Goal: Information Seeking & Learning: Learn about a topic

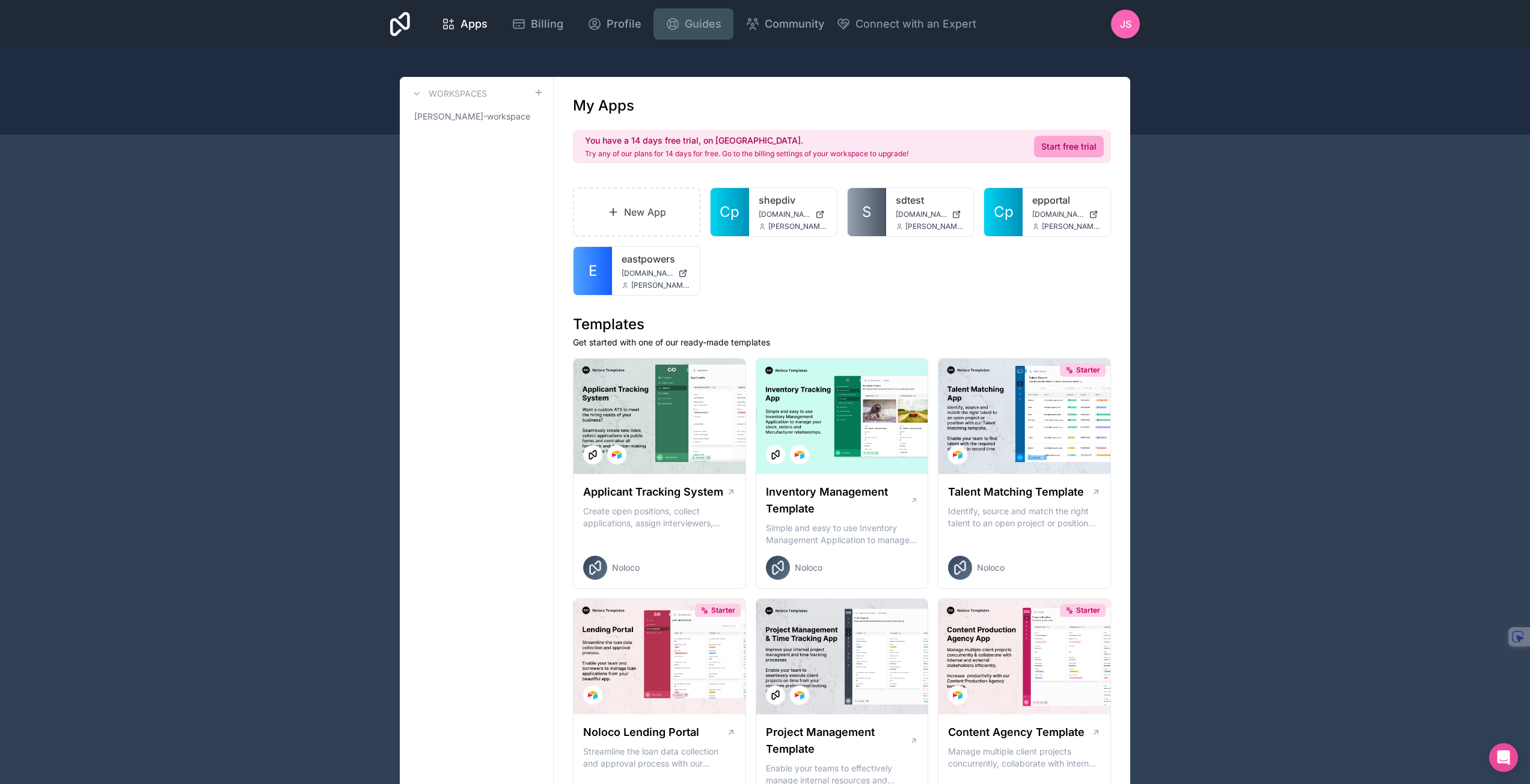
click at [675, 25] on icon at bounding box center [672, 24] width 11 height 11
click at [470, 30] on span "Apps" at bounding box center [474, 24] width 27 height 17
click at [413, 93] on icon at bounding box center [416, 93] width 9 height 9
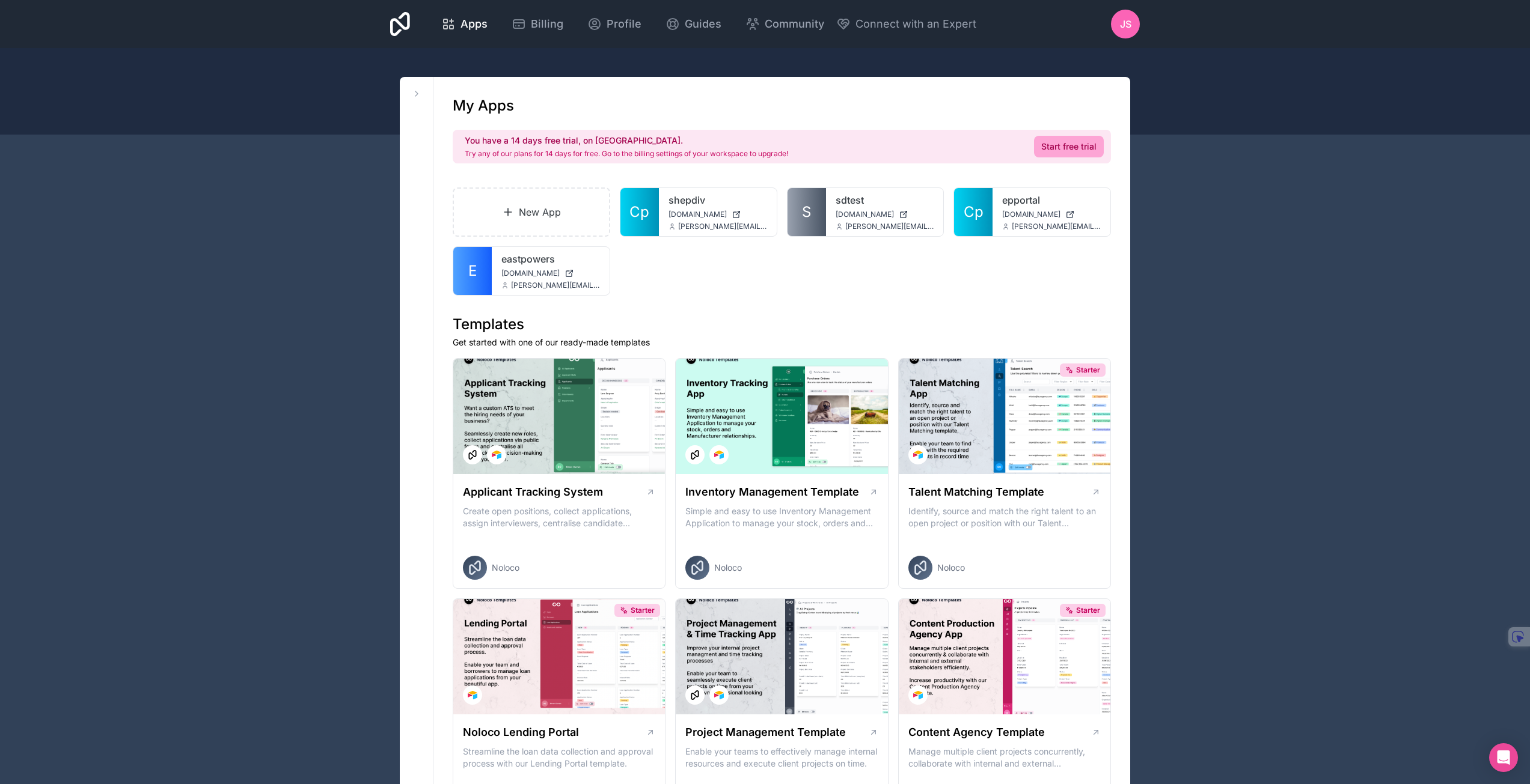
click at [697, 224] on span "john@shepparddiversified.com" at bounding box center [722, 226] width 89 height 9
click at [888, 217] on span "sdtest.noloco.co" at bounding box center [865, 214] width 58 height 9
click at [1028, 216] on span "epportal.noloco.co" at bounding box center [1031, 214] width 58 height 9
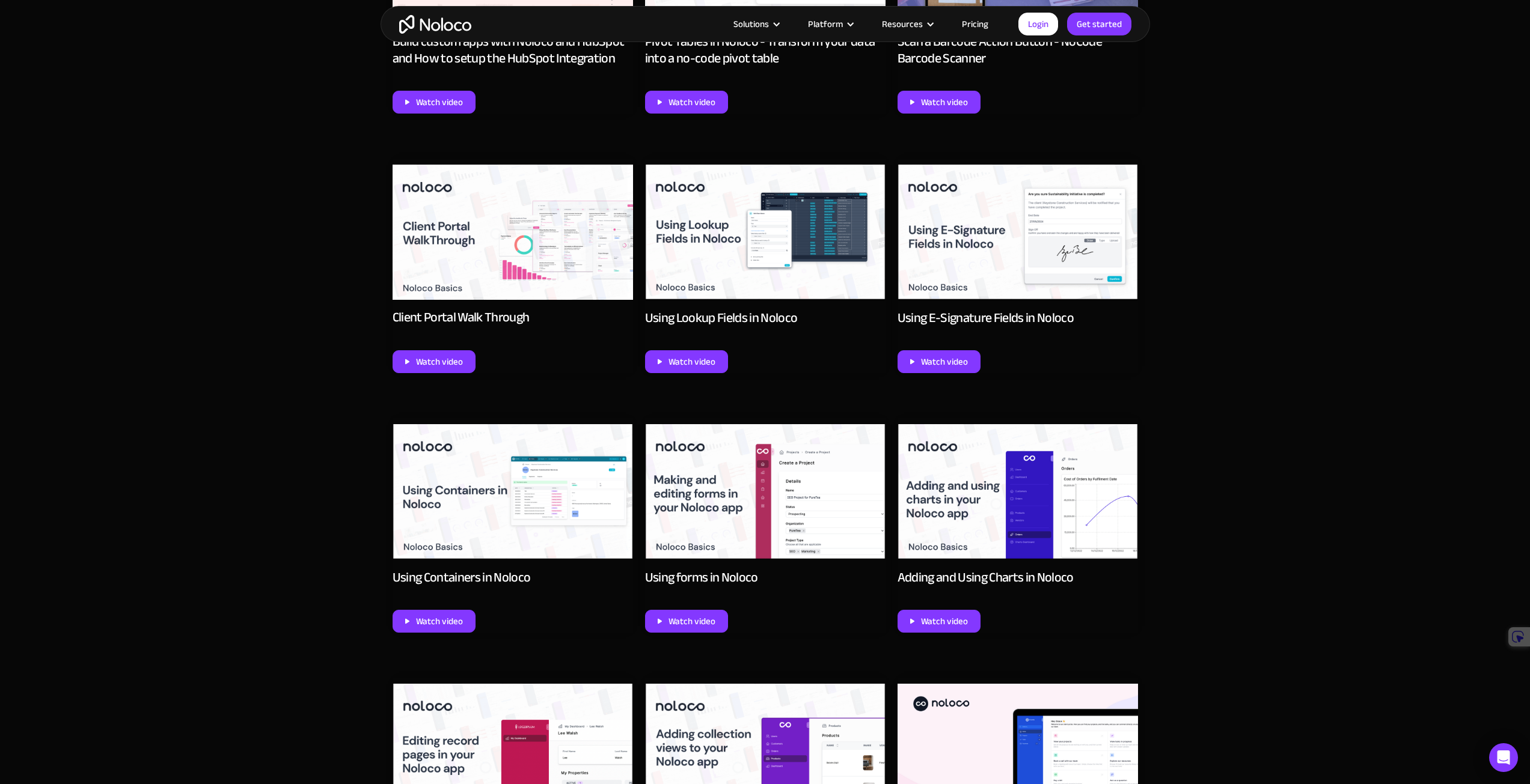
scroll to position [901, 0]
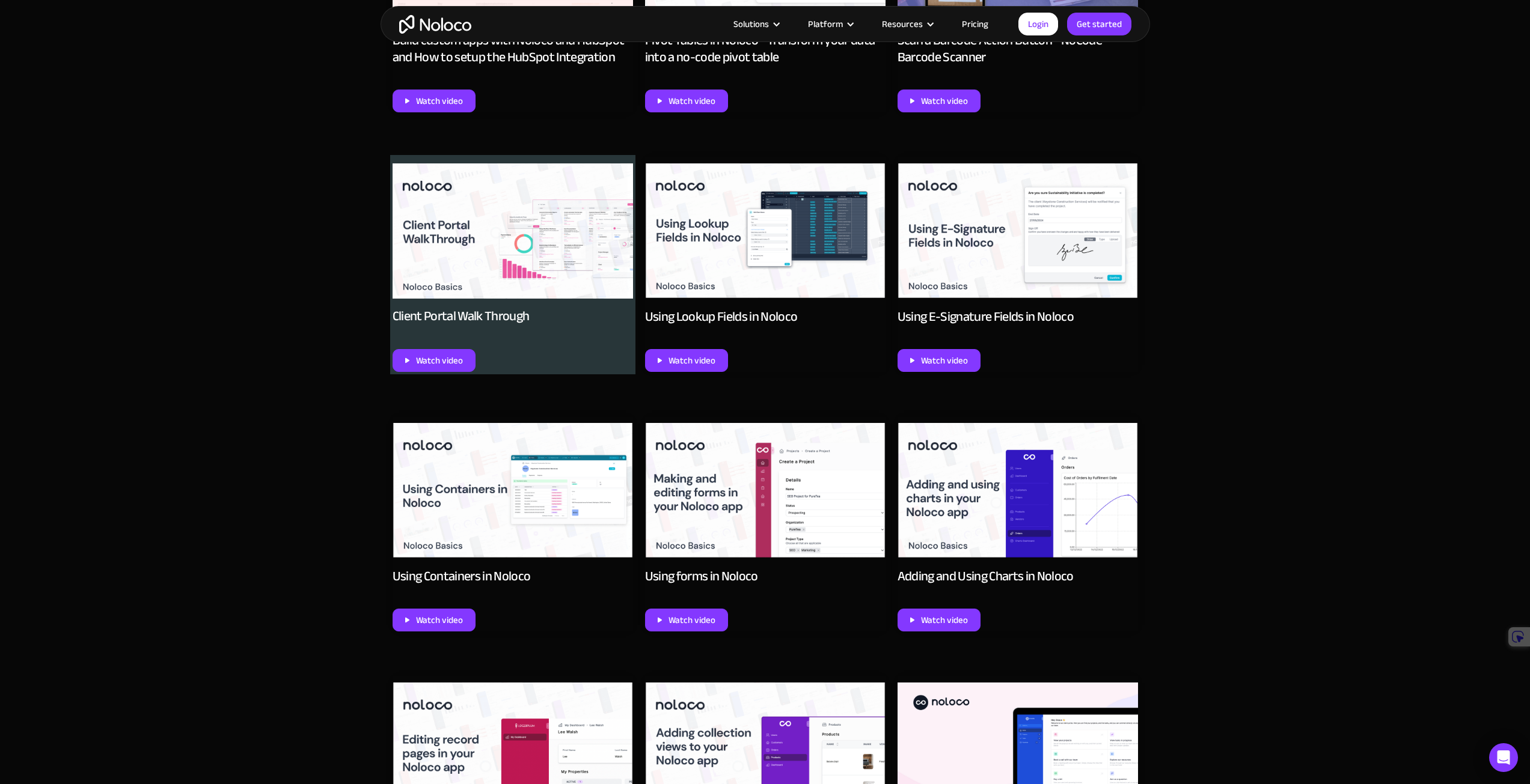
click at [429, 261] on img at bounding box center [513, 231] width 241 height 135
